Goal: Task Accomplishment & Management: Manage account settings

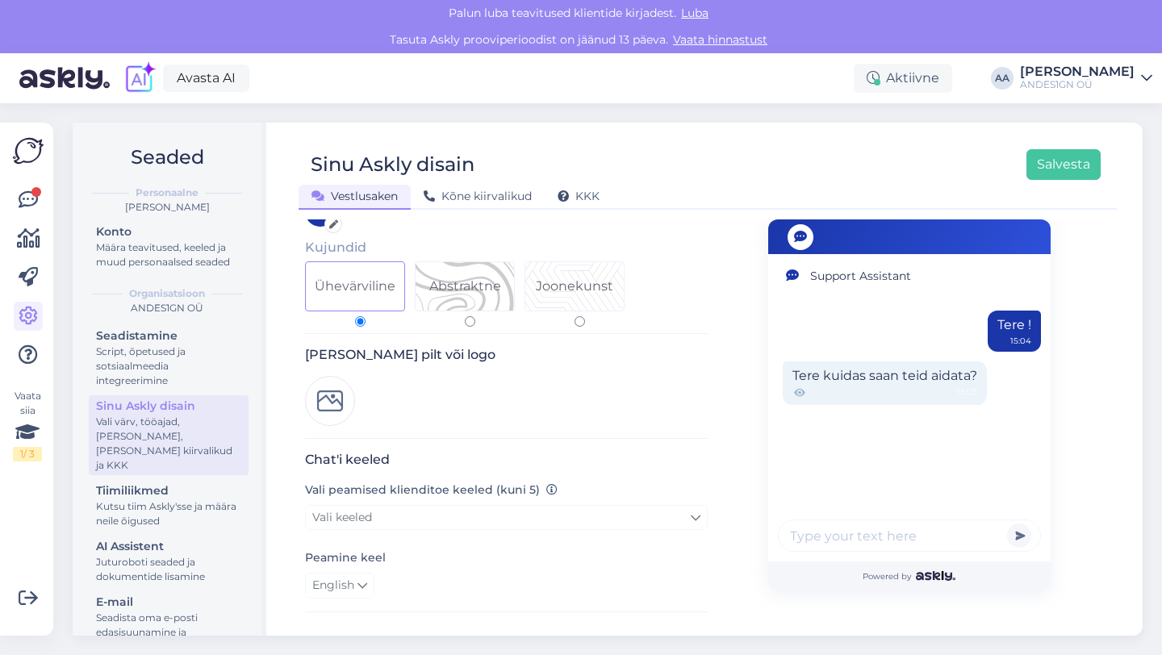
scroll to position [153, 0]
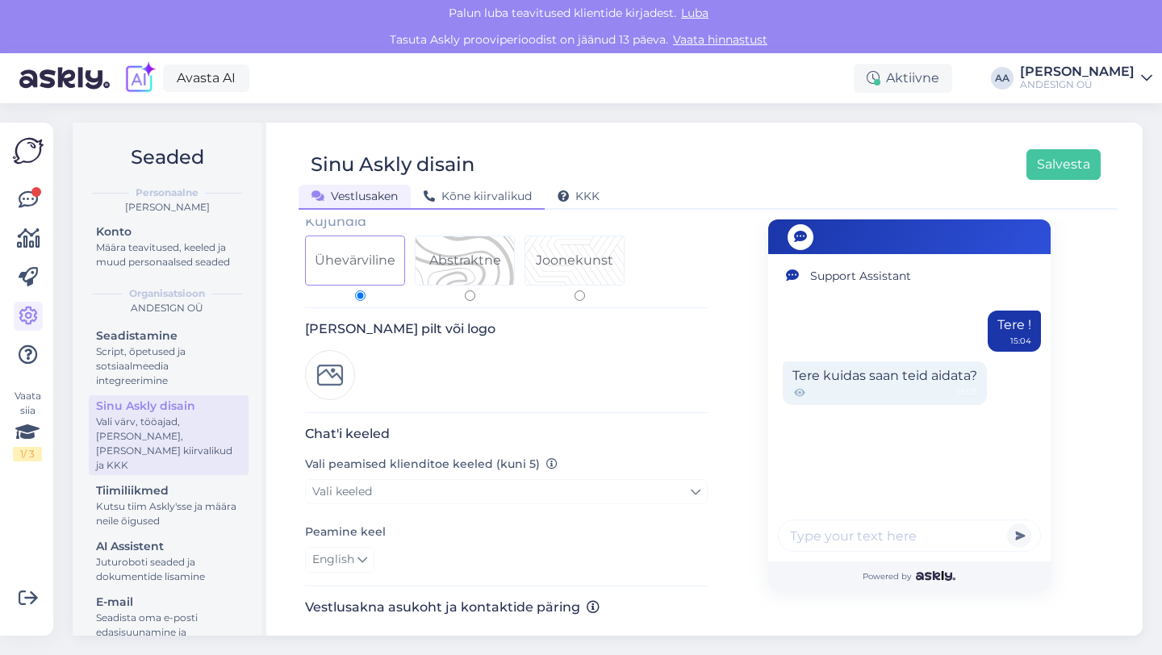
click at [483, 199] on span "Kõne kiirvalikud" at bounding box center [478, 196] width 108 height 15
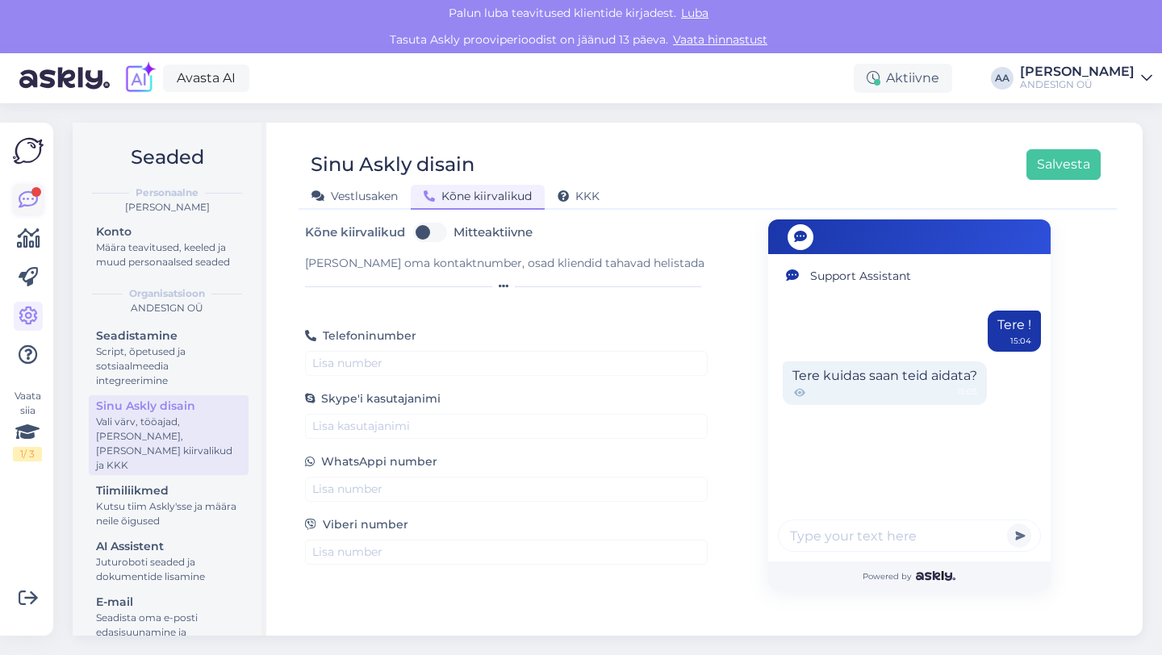
click at [29, 204] on icon at bounding box center [28, 199] width 19 height 19
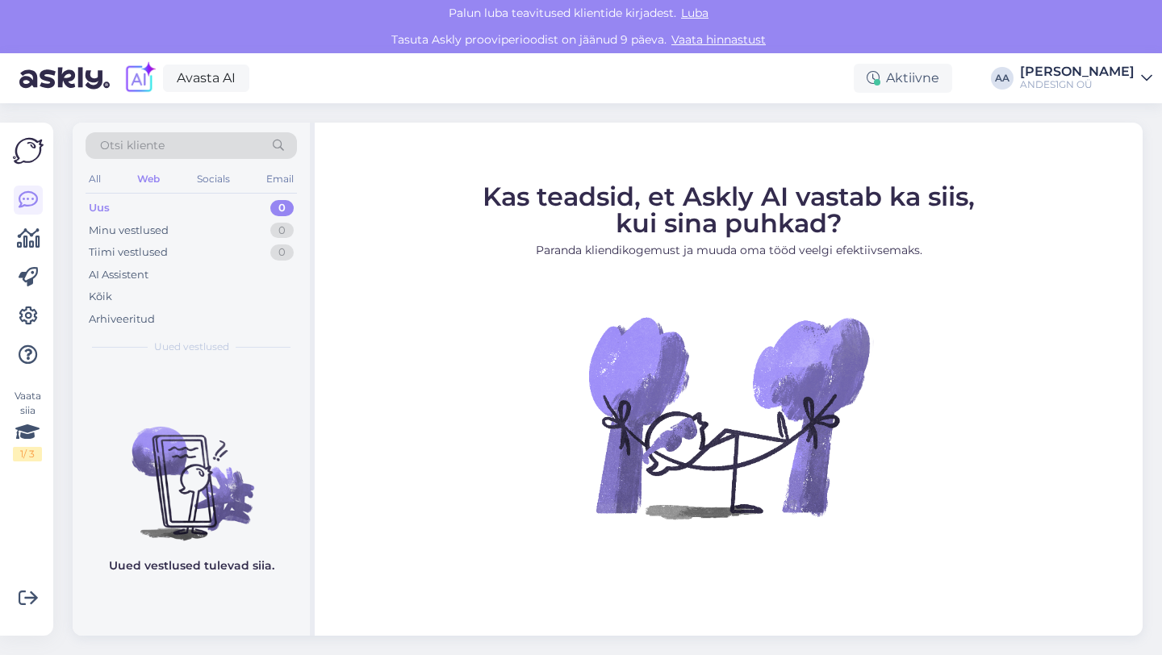
click at [103, 210] on div "Uus" at bounding box center [99, 208] width 21 height 16
click at [100, 183] on div "All" at bounding box center [95, 179] width 19 height 21
click at [144, 187] on div "Web" at bounding box center [149, 179] width 28 height 21
click at [211, 176] on div "Socials" at bounding box center [214, 179] width 40 height 21
click at [281, 182] on div "Email" at bounding box center [280, 179] width 34 height 21
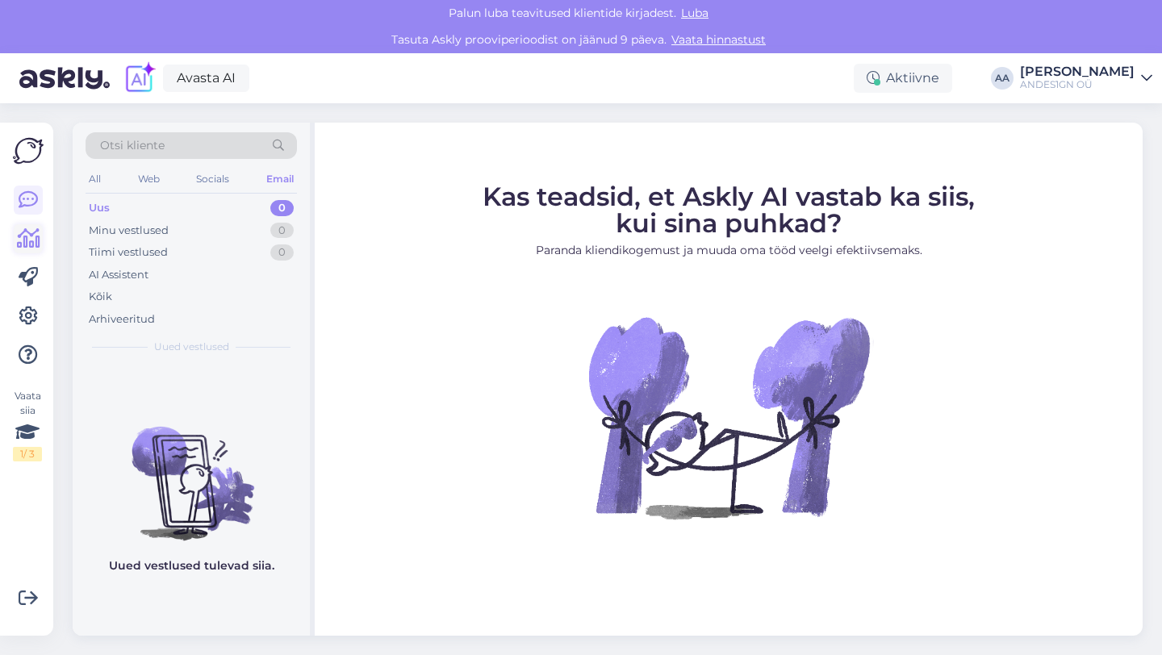
click at [25, 244] on icon at bounding box center [28, 238] width 23 height 19
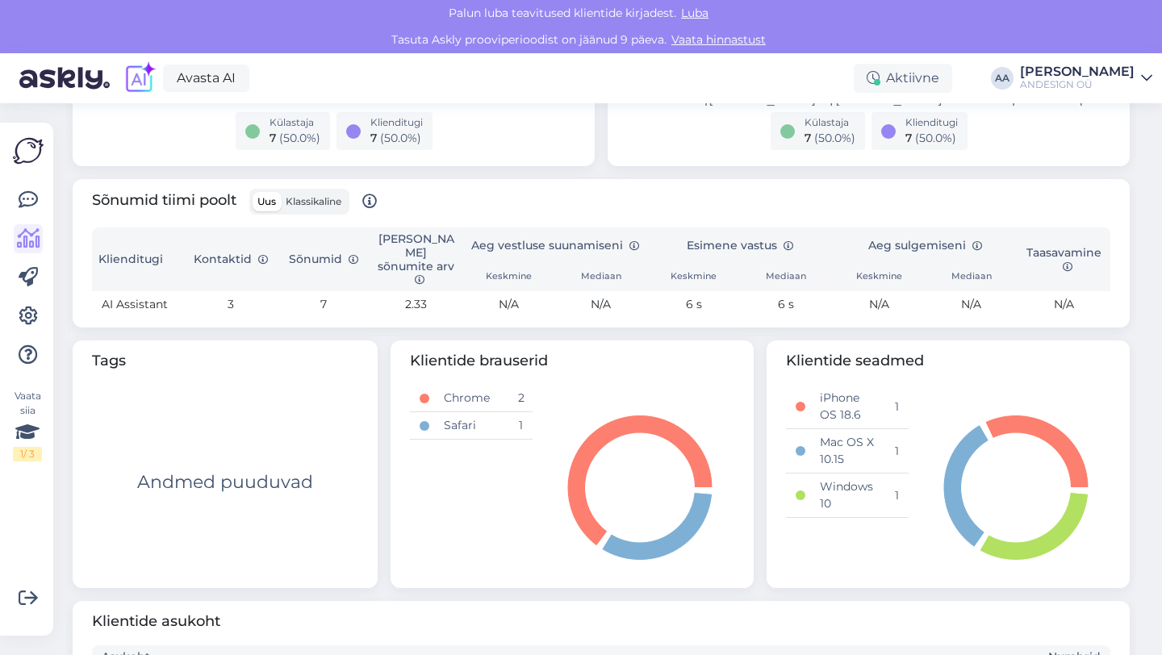
scroll to position [486, 0]
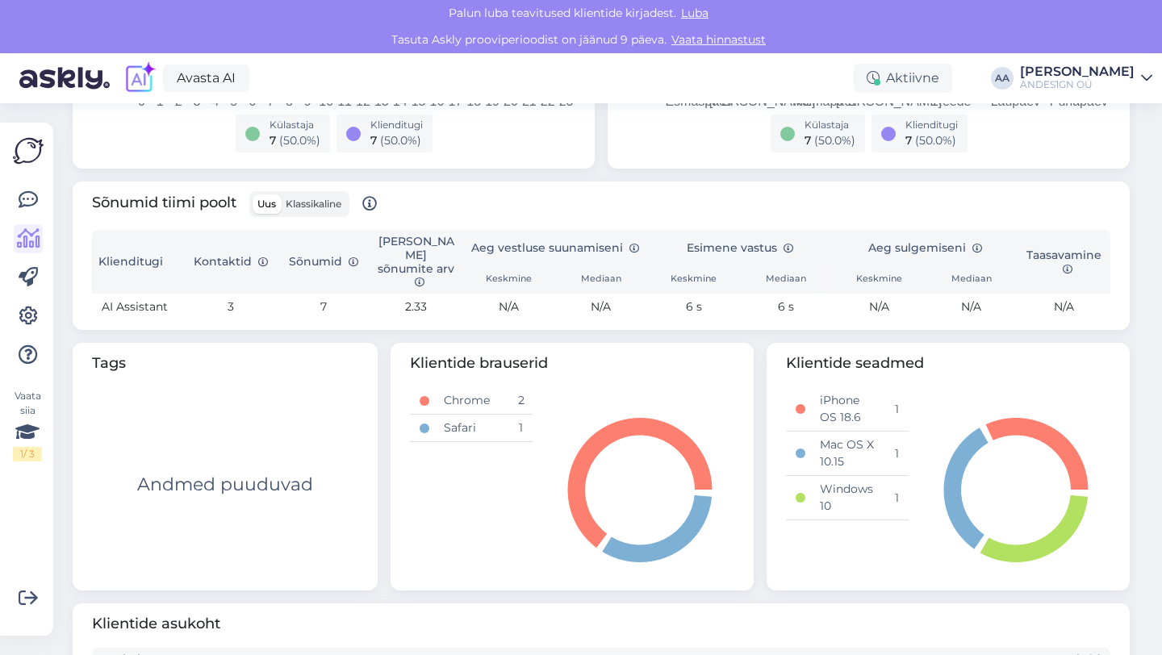
click at [232, 259] on th "Kontaktid" at bounding box center [231, 262] width 93 height 64
click at [262, 257] on icon at bounding box center [263, 262] width 10 height 10
click at [351, 259] on icon at bounding box center [354, 262] width 10 height 10
click at [323, 269] on th "Sõnumid" at bounding box center [323, 262] width 93 height 64
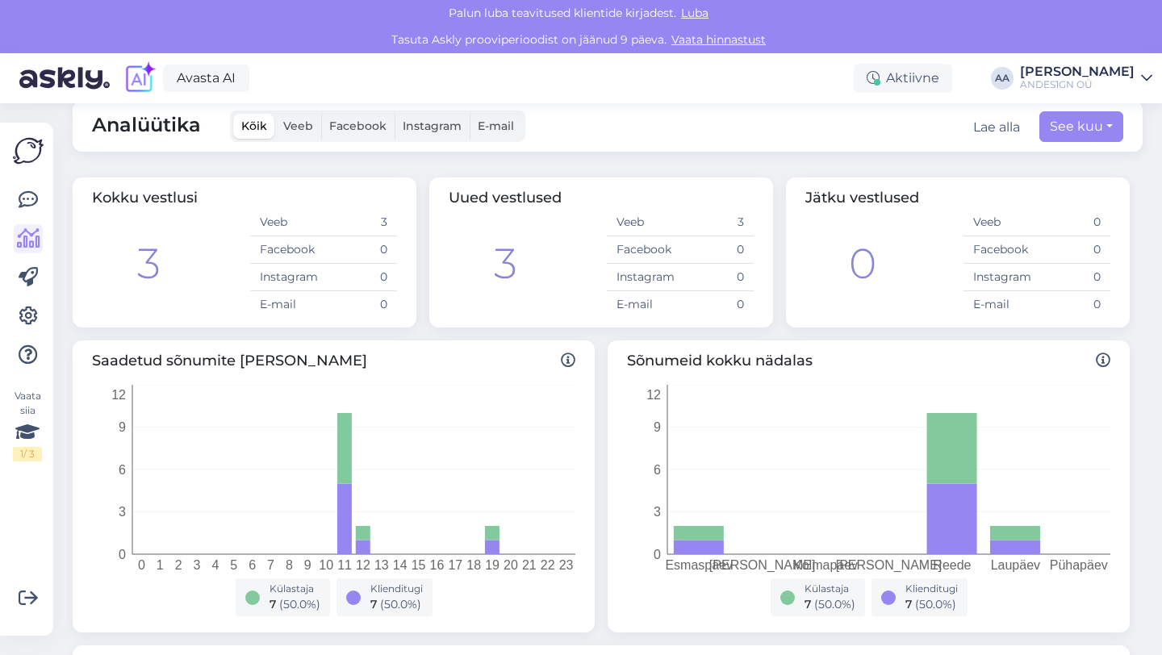
scroll to position [0, 0]
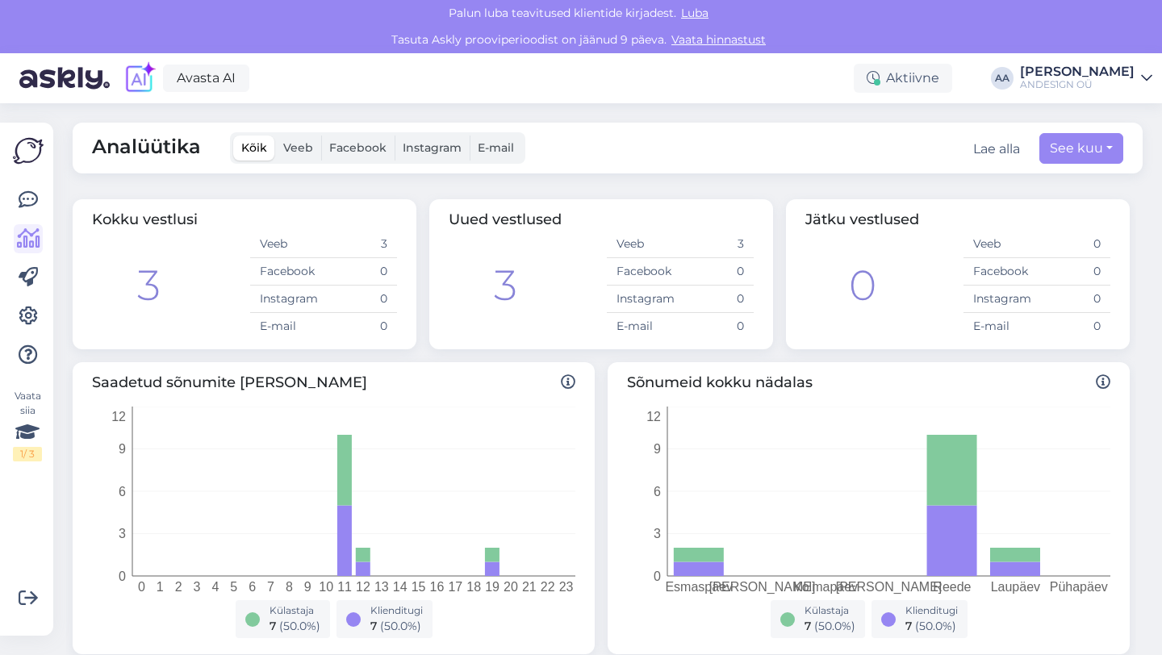
click at [301, 153] on span "Veeb" at bounding box center [298, 147] width 30 height 15
click at [275, 136] on input "Veeb" at bounding box center [275, 136] width 0 height 0
click at [365, 144] on span "Facebook" at bounding box center [357, 147] width 57 height 15
click at [321, 136] on input "Facebook" at bounding box center [321, 136] width 0 height 0
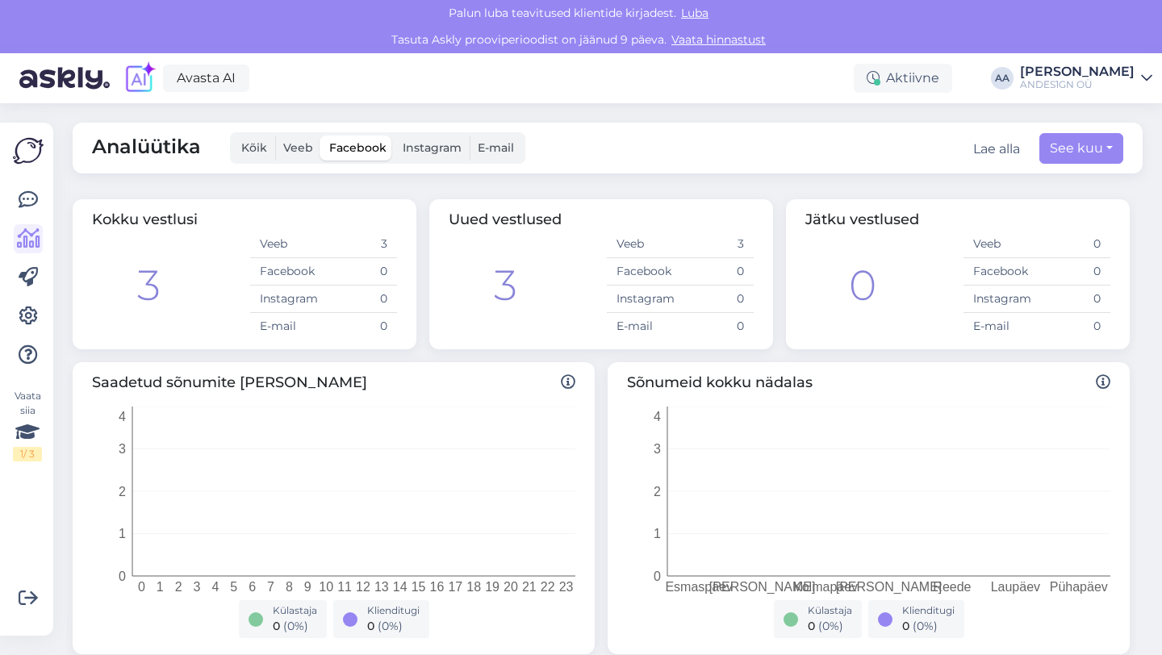
click at [437, 146] on span "Instagram" at bounding box center [432, 147] width 59 height 15
click at [395, 136] on input "Instagram" at bounding box center [395, 136] width 0 height 0
click at [497, 144] on span "E-mail" at bounding box center [496, 147] width 36 height 15
click at [470, 136] on input "E-mail" at bounding box center [470, 136] width 0 height 0
click at [315, 151] on label "Veeb" at bounding box center [298, 148] width 46 height 25
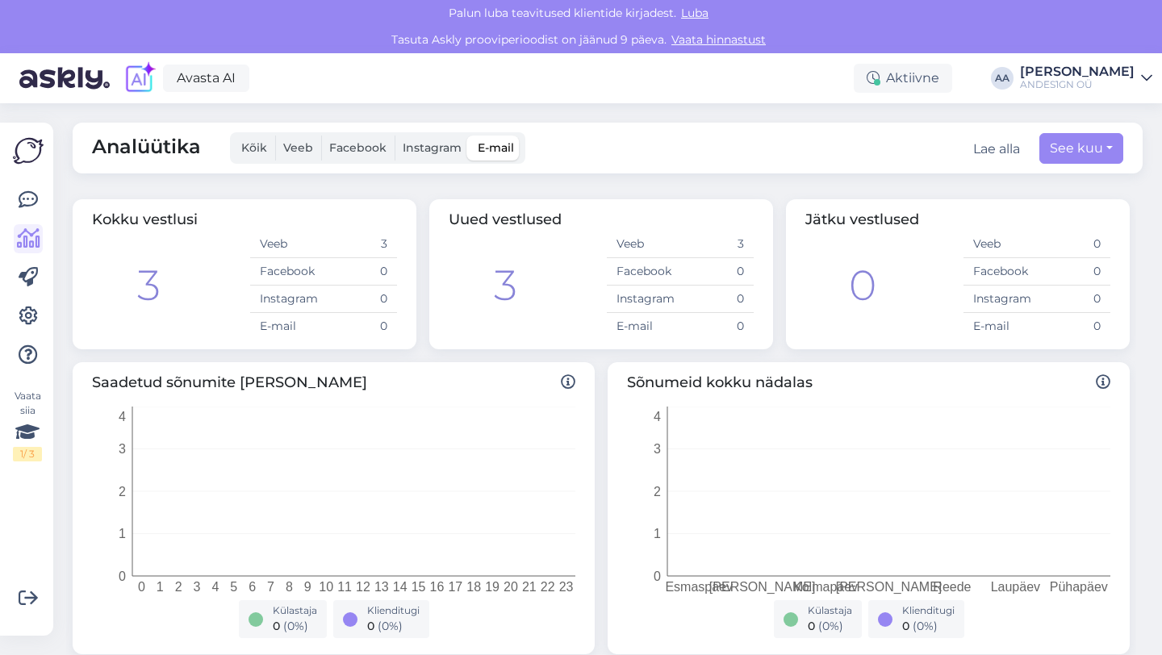
click at [275, 136] on input "Veeb" at bounding box center [275, 136] width 0 height 0
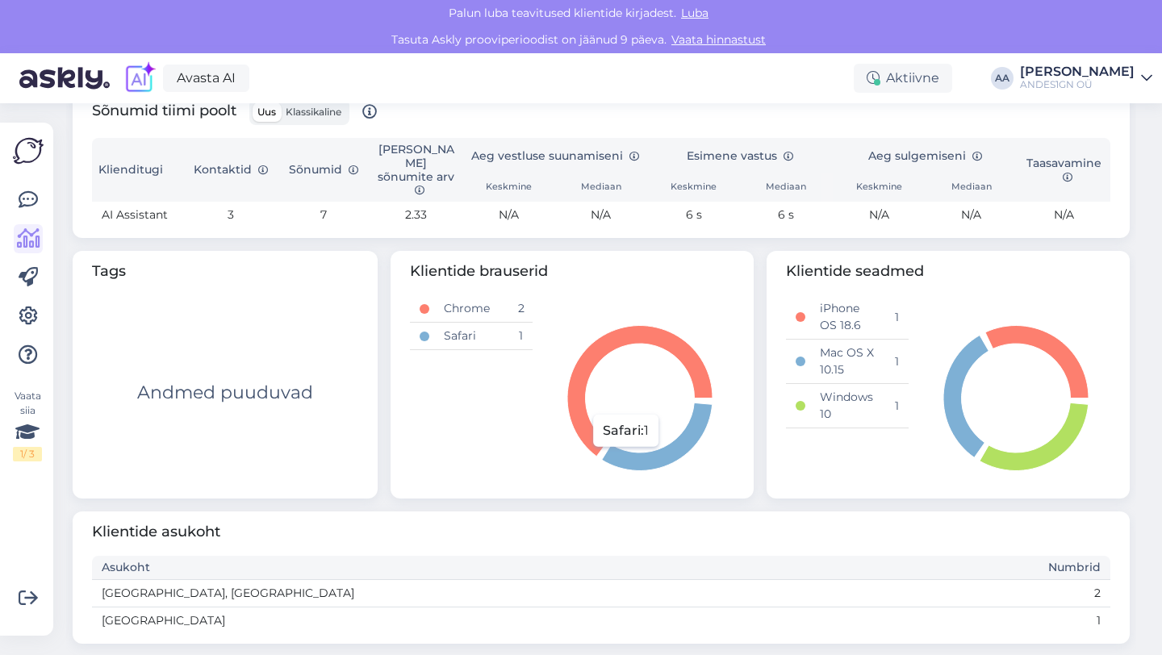
scroll to position [579, 0]
click at [37, 279] on icon at bounding box center [28, 277] width 19 height 19
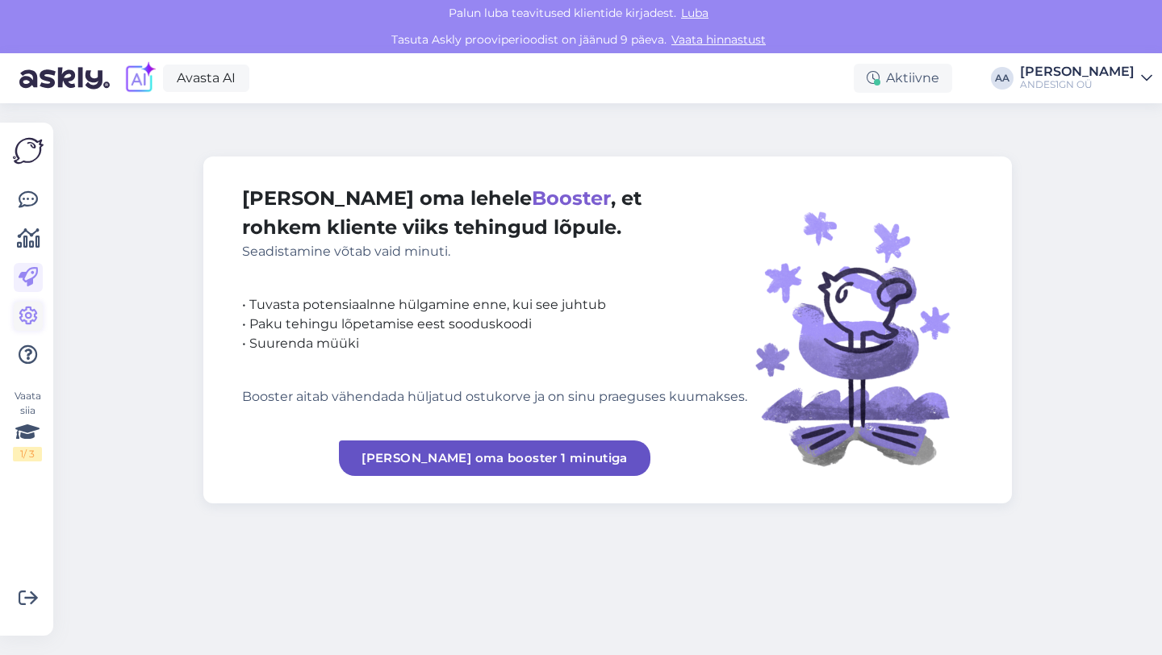
click at [21, 320] on icon at bounding box center [28, 316] width 19 height 19
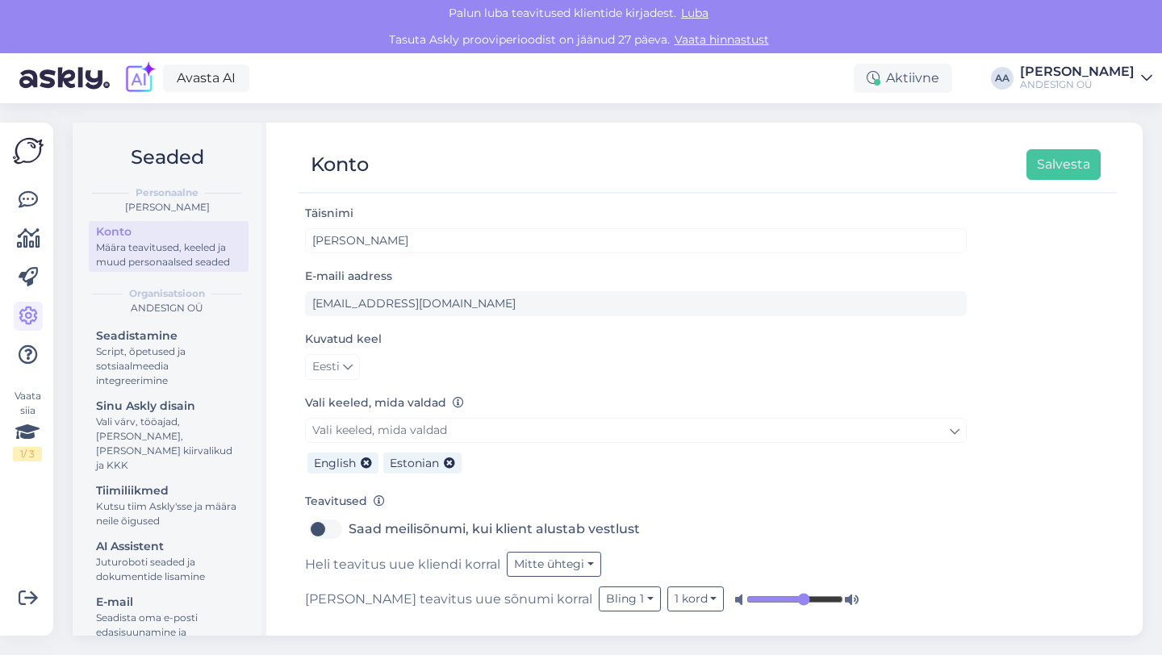
scroll to position [3, 0]
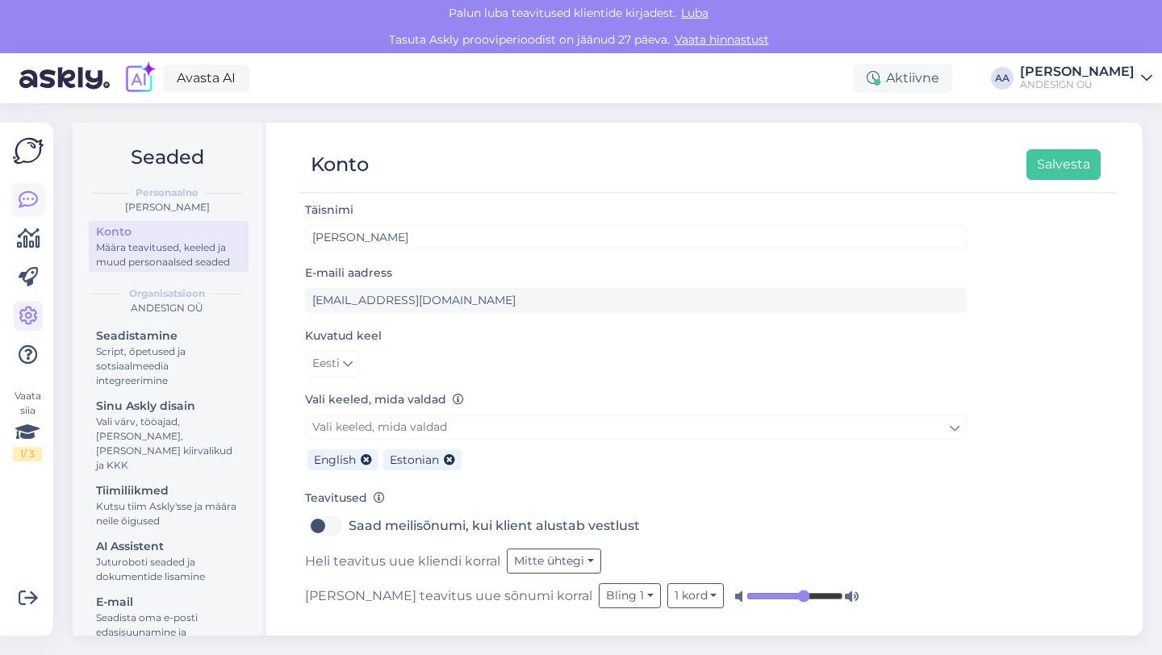
click at [33, 195] on icon at bounding box center [28, 199] width 19 height 19
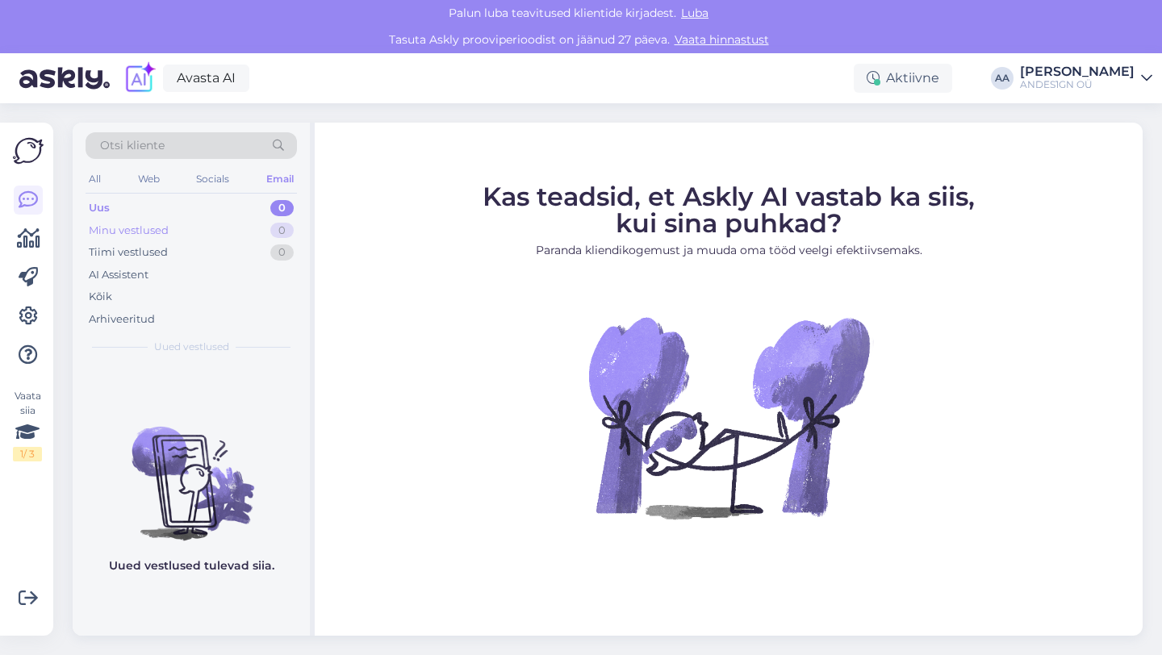
click at [135, 239] on div "Minu vestlused 0" at bounding box center [191, 230] width 211 height 23
click at [134, 249] on div "Tiimi vestlused" at bounding box center [128, 252] width 79 height 16
click at [27, 152] on img at bounding box center [28, 151] width 31 height 31
click at [92, 182] on div "All" at bounding box center [95, 179] width 19 height 21
click at [30, 429] on icon at bounding box center [27, 432] width 24 height 29
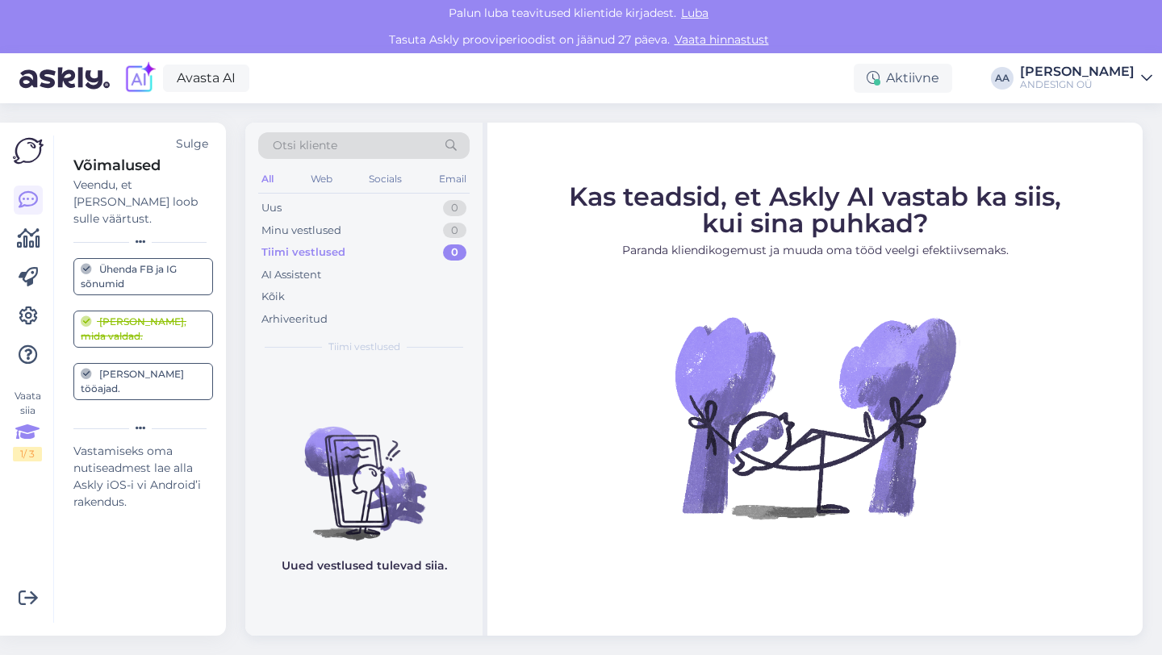
click at [177, 264] on div "Ühenda FB ja IG sõnumid" at bounding box center [143, 276] width 125 height 29
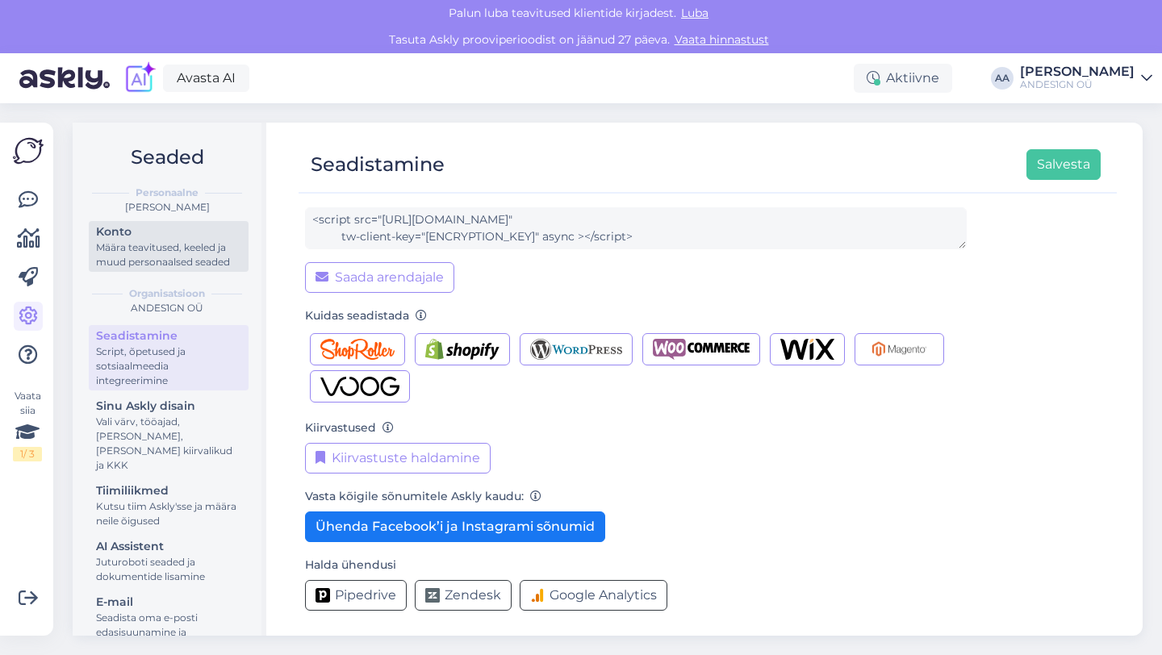
scroll to position [149, 0]
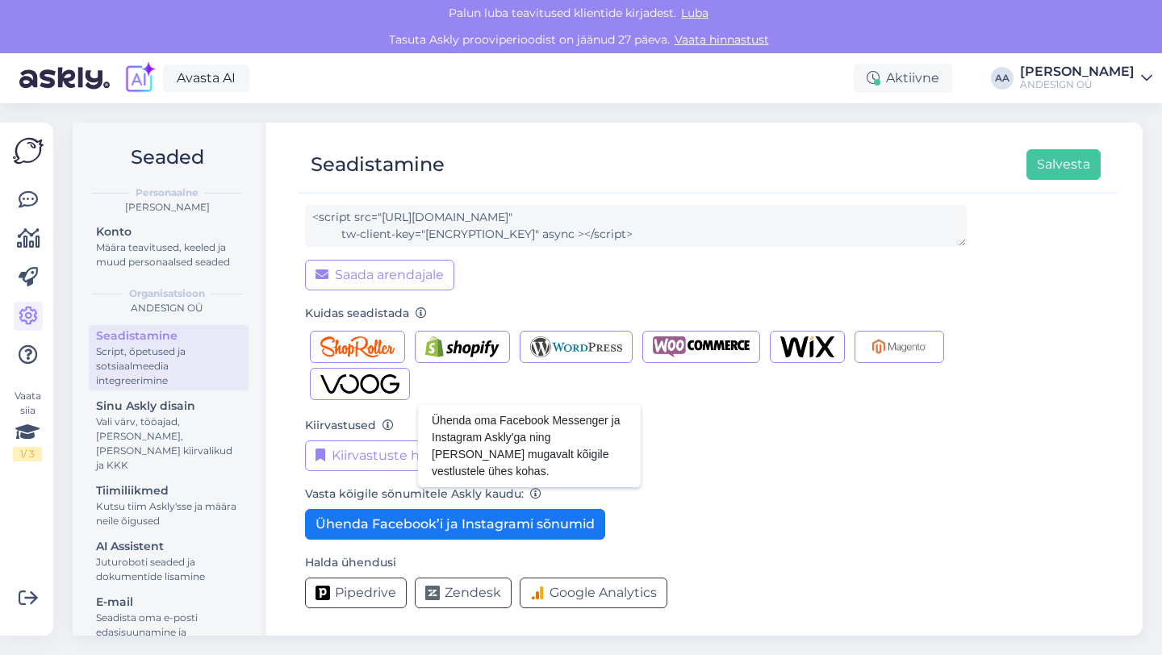
click at [533, 498] on icon at bounding box center [535, 494] width 11 height 11
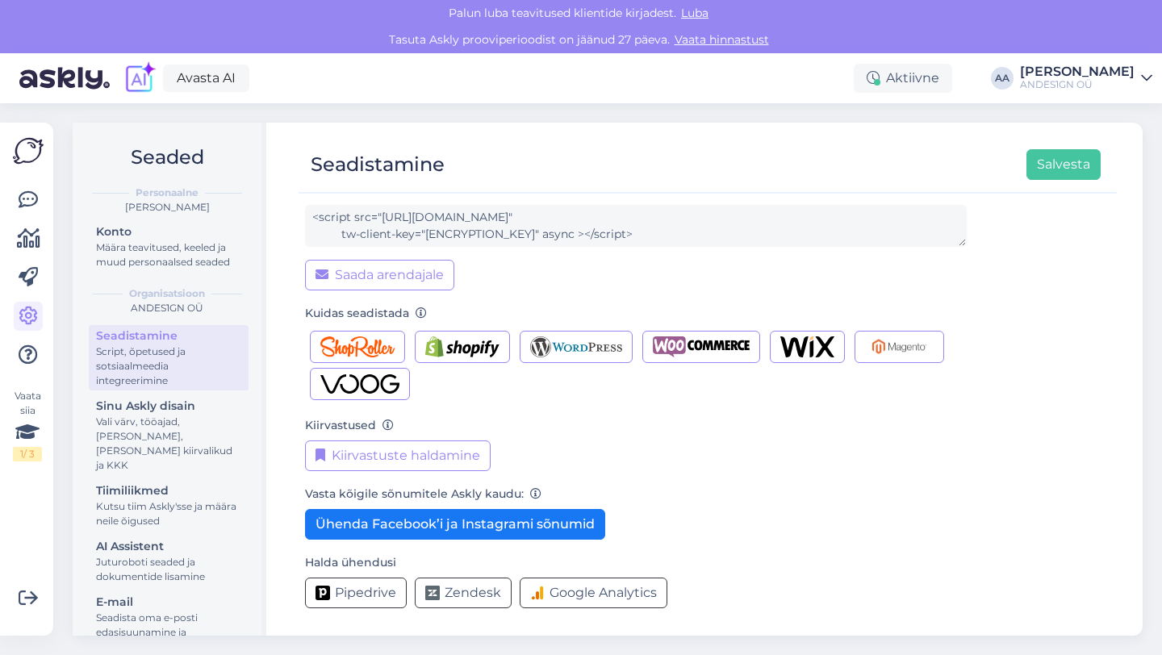
click at [727, 44] on link "Vaata hinnastust" at bounding box center [722, 39] width 104 height 15
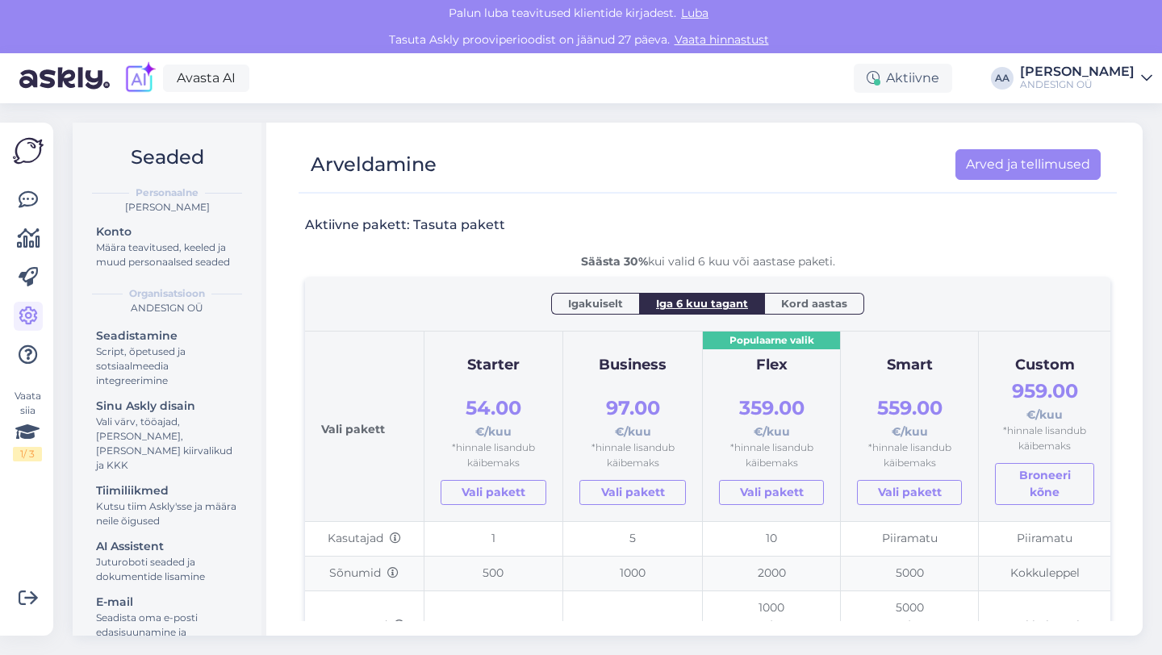
click at [588, 303] on span "Igakuiselt" at bounding box center [595, 303] width 55 height 16
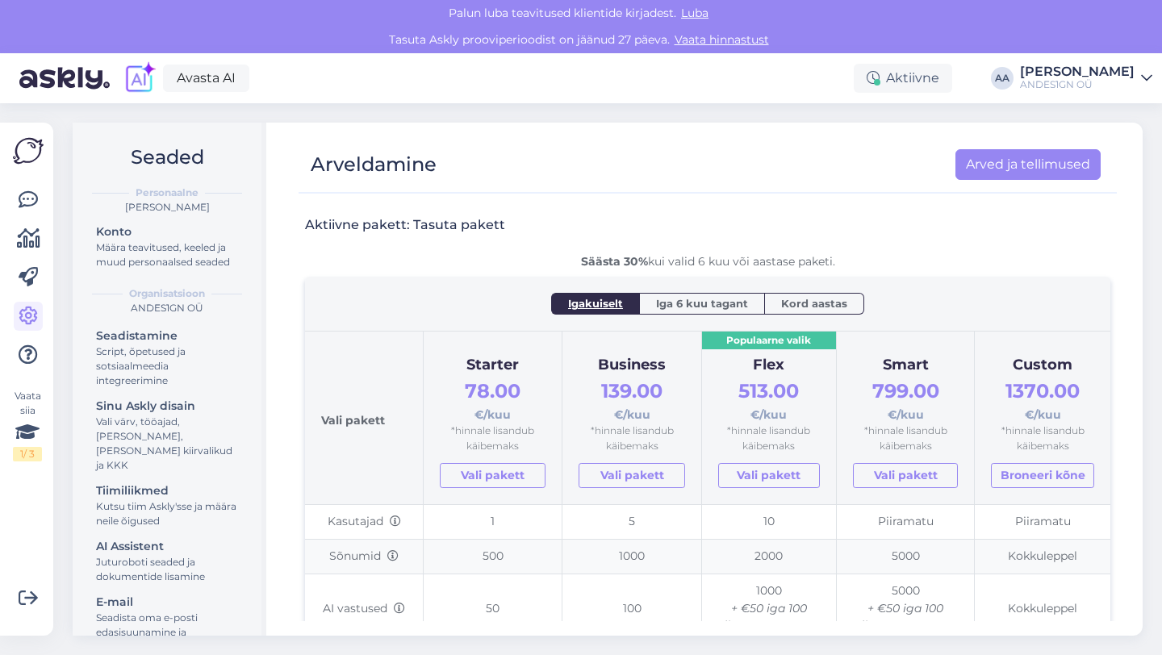
click at [679, 297] on span "Iga 6 kuu tagant" at bounding box center [702, 303] width 92 height 16
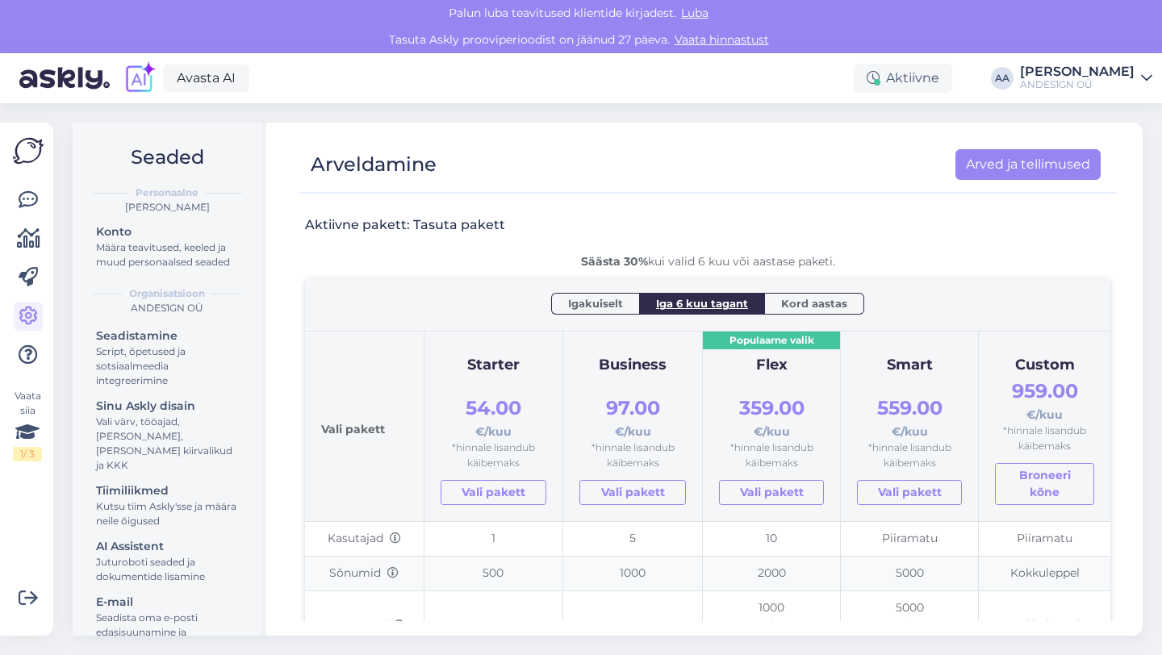
click at [797, 311] on span "Kord aastas" at bounding box center [814, 303] width 66 height 16
